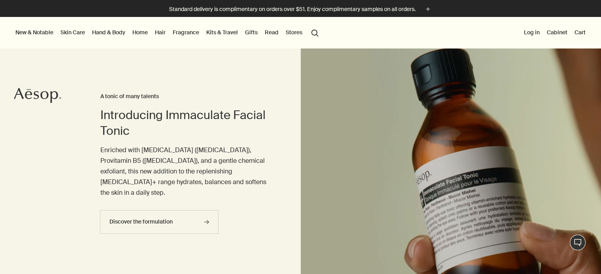
click at [189, 30] on link "Fragrance" at bounding box center [186, 32] width 30 height 10
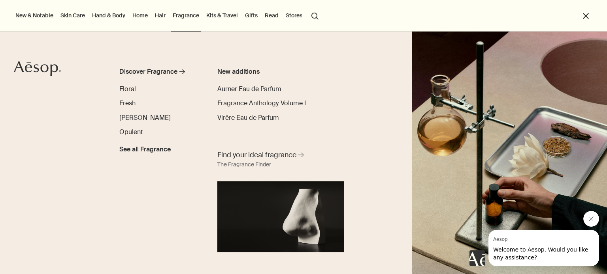
click at [225, 13] on link "Kits & Travel" at bounding box center [222, 15] width 35 height 10
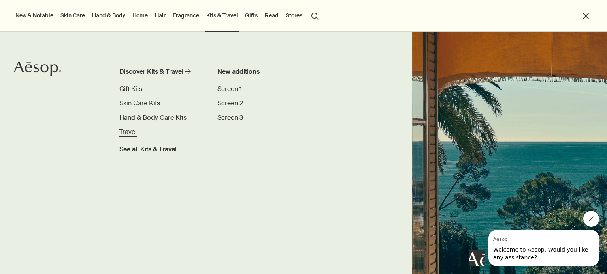
click at [126, 133] on span "Travel" at bounding box center [127, 132] width 17 height 8
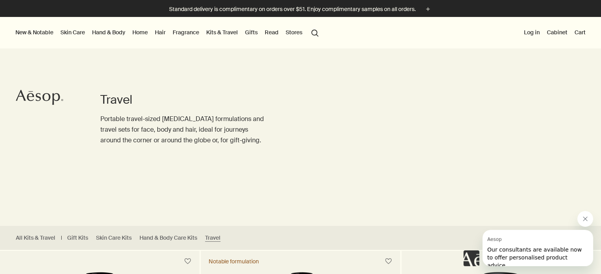
click at [69, 34] on link "Skin Care" at bounding box center [73, 32] width 28 height 10
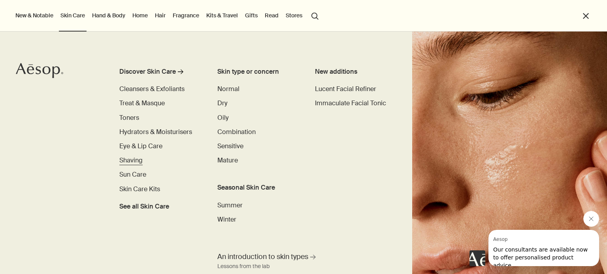
click at [128, 163] on span "Shaving" at bounding box center [130, 160] width 23 height 8
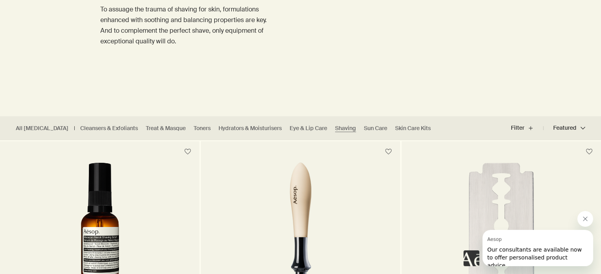
scroll to position [111, 0]
click at [96, 129] on link "Cleansers & Exfoliants" at bounding box center [109, 128] width 58 height 8
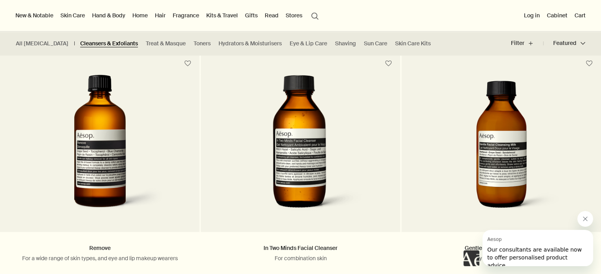
scroll to position [777, 0]
click at [584, 220] on icon "Close message from Aesop" at bounding box center [585, 219] width 4 height 4
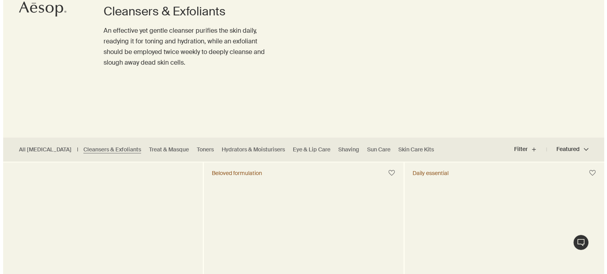
scroll to position [0, 0]
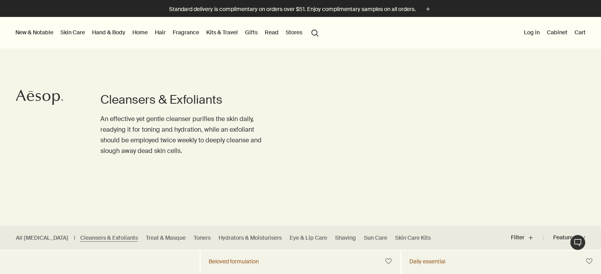
click at [272, 35] on link "Read" at bounding box center [271, 32] width 17 height 10
